Goal: Task Accomplishment & Management: Manage account settings

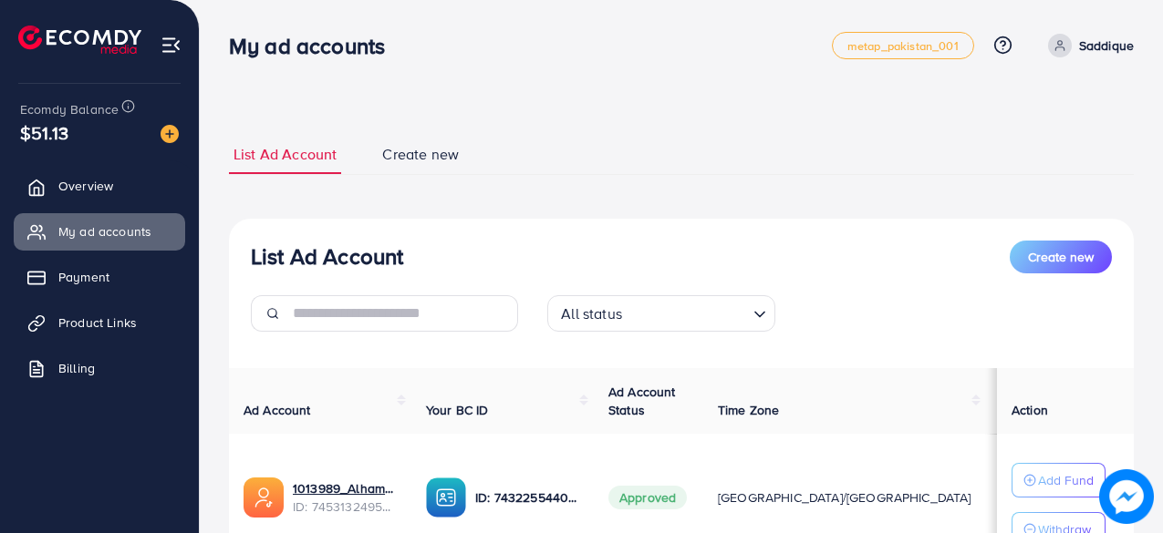
scroll to position [182, 0]
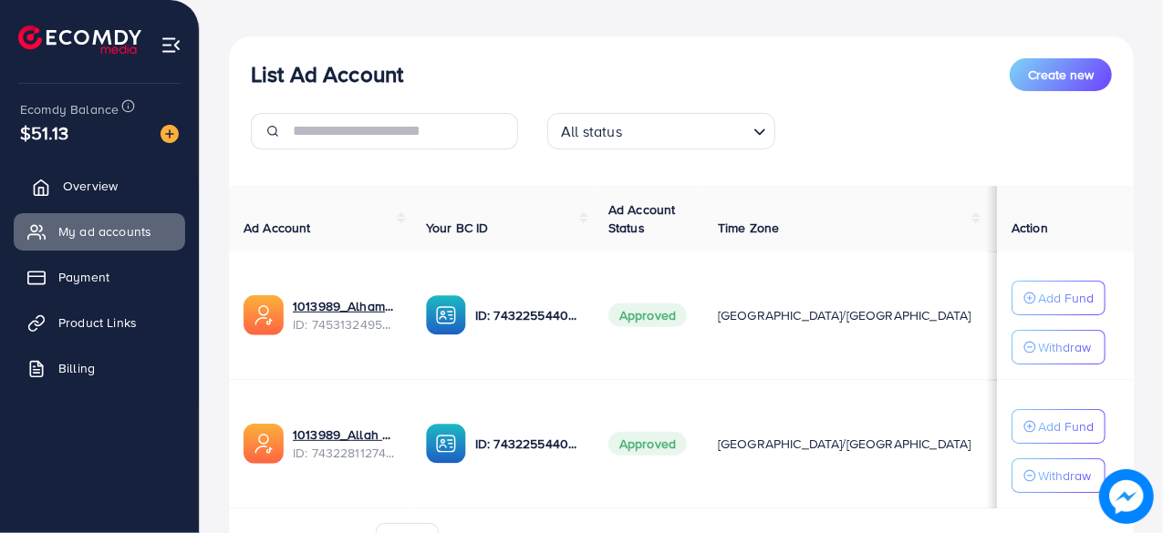
click at [139, 181] on link "Overview" at bounding box center [99, 186] width 171 height 36
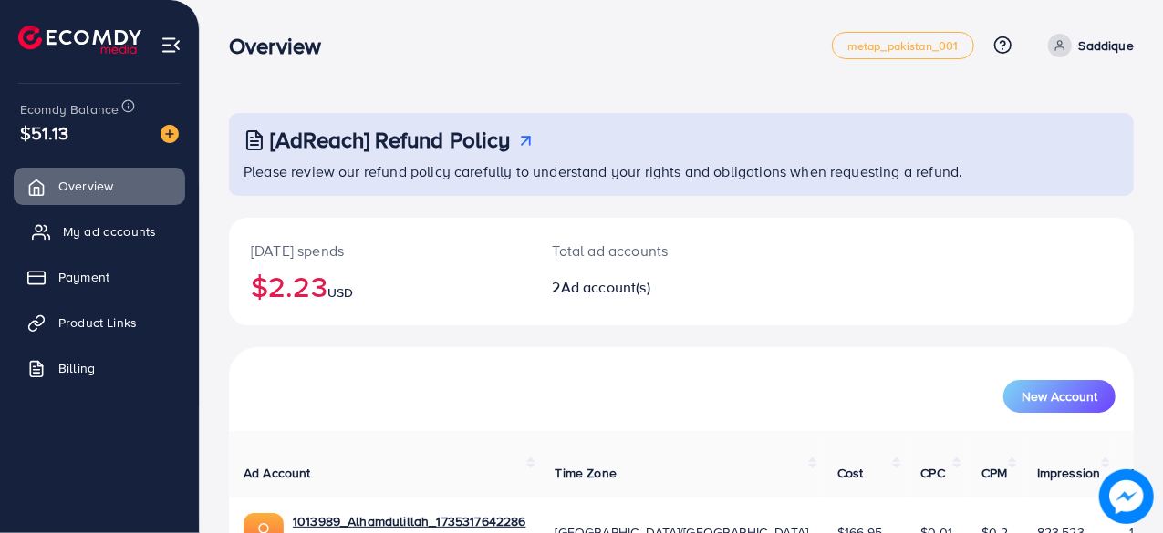
click at [137, 217] on link "My ad accounts" at bounding box center [99, 231] width 171 height 36
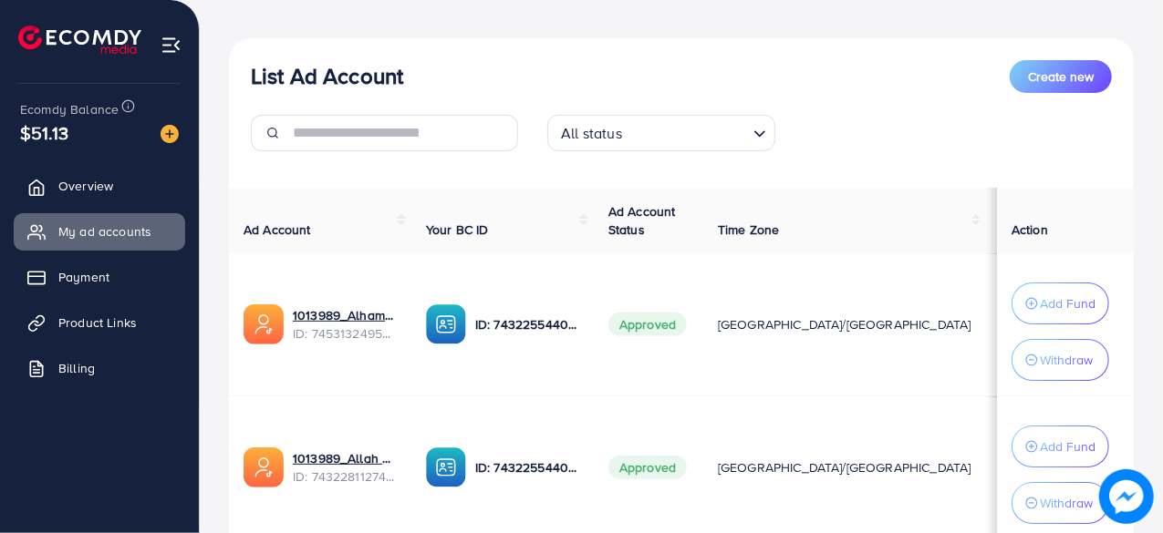
scroll to position [182, 0]
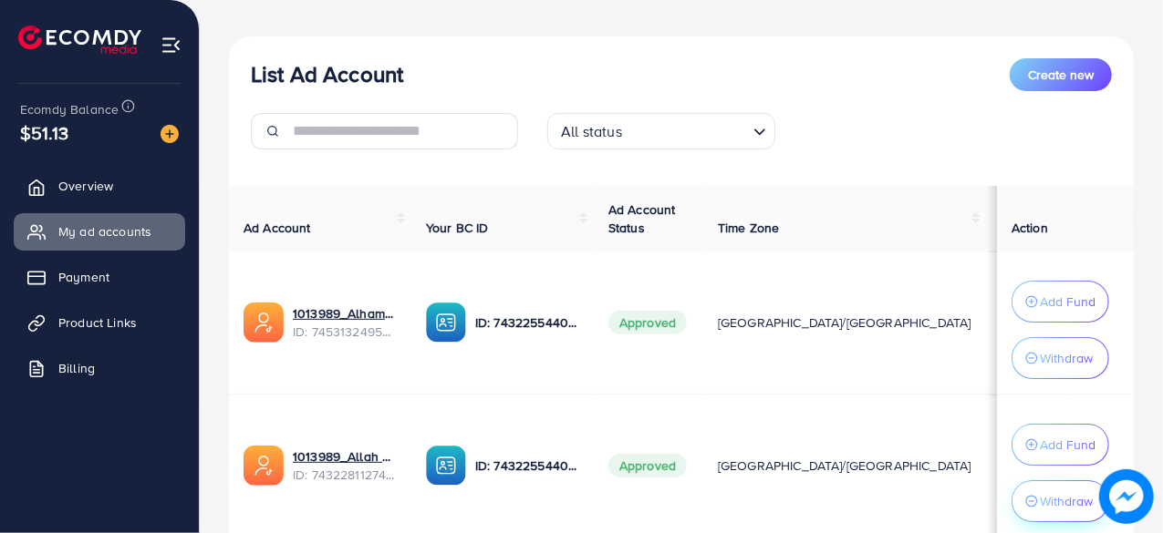
click at [1032, 493] on div "Withdraw" at bounding box center [1060, 502] width 70 height 22
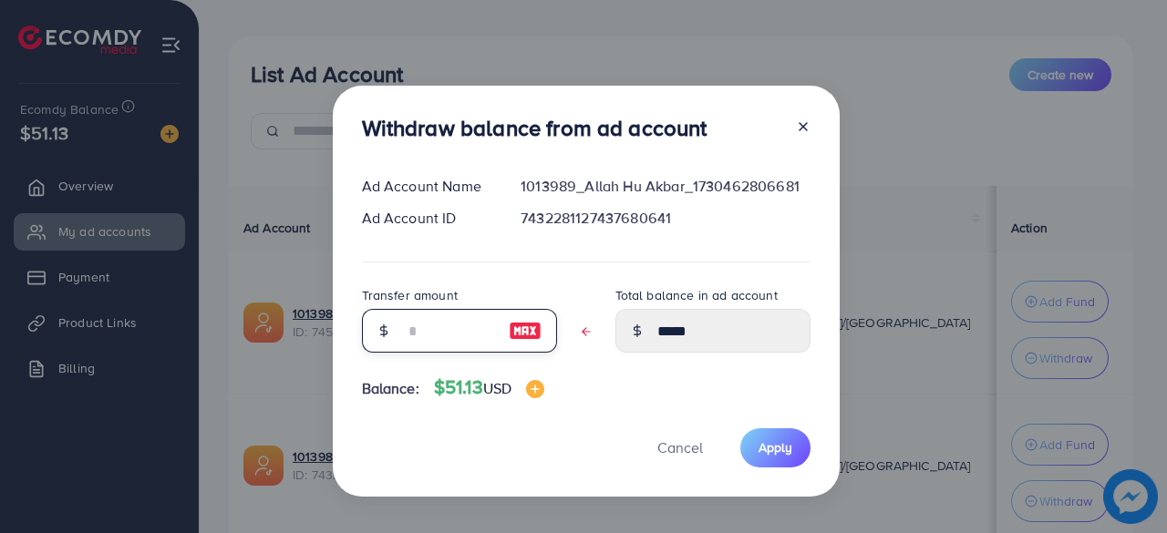
click at [432, 327] on input "text" at bounding box center [449, 331] width 91 height 44
type input "*"
type input "****"
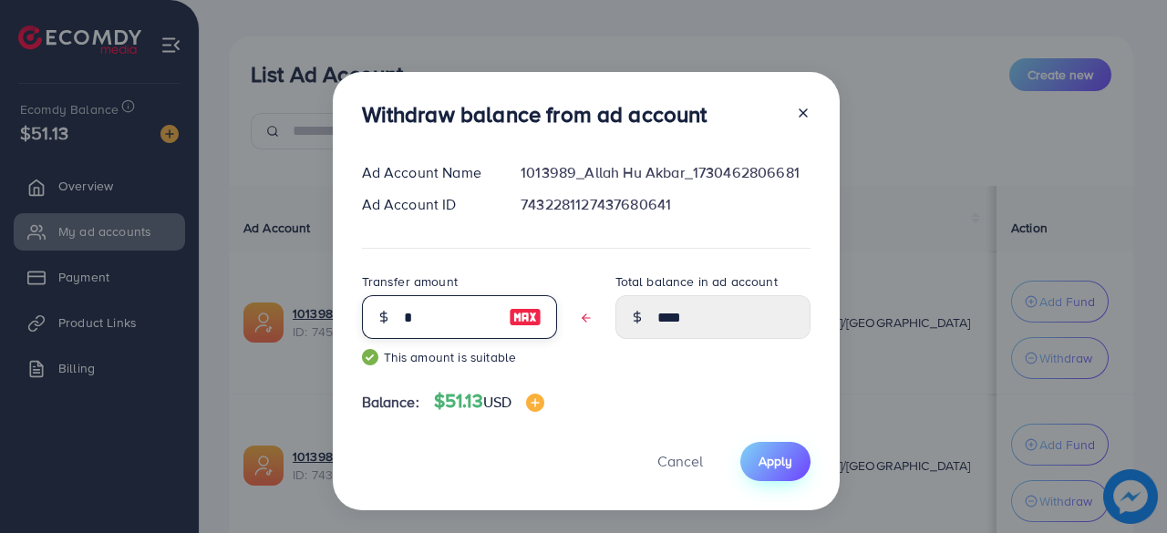
type input "*"
click at [749, 450] on button "Apply" at bounding box center [775, 461] width 70 height 39
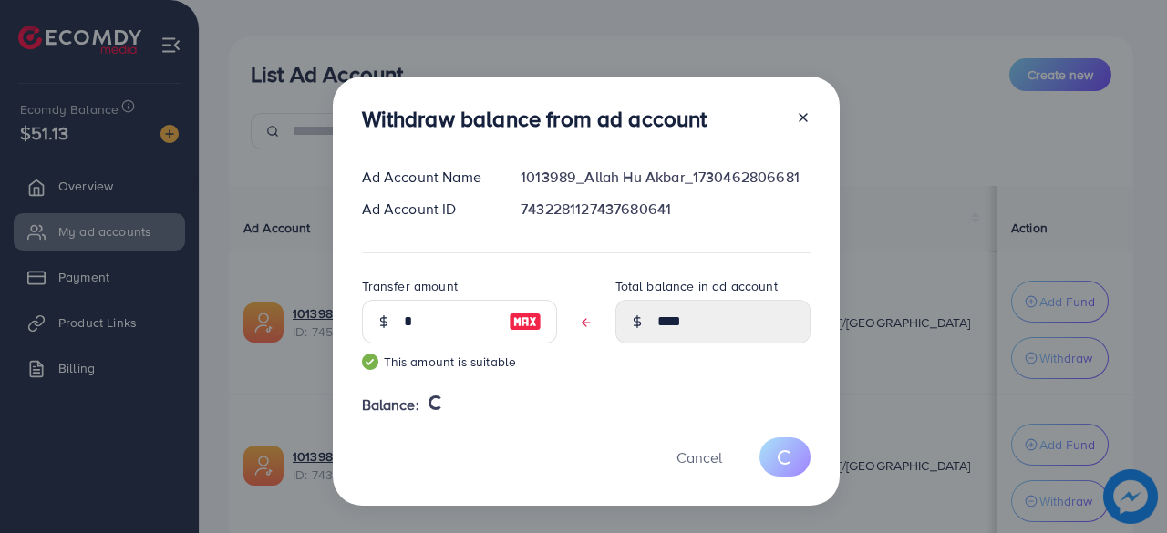
type input "*****"
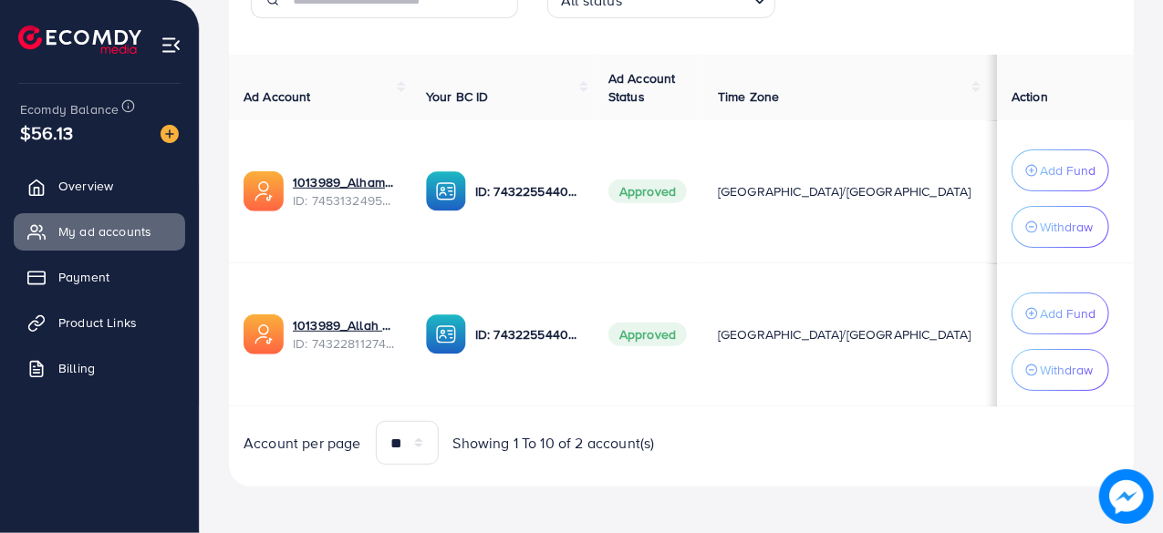
scroll to position [315, 0]
